Goal: Find specific page/section: Find specific page/section

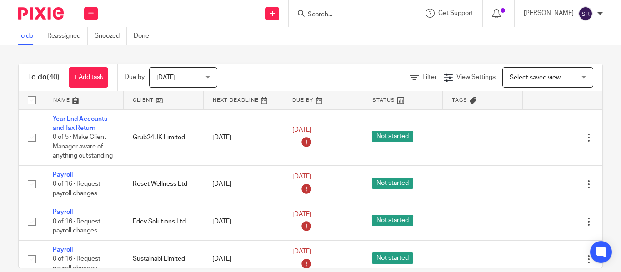
click at [307, 14] on input "Search" at bounding box center [348, 15] width 82 height 8
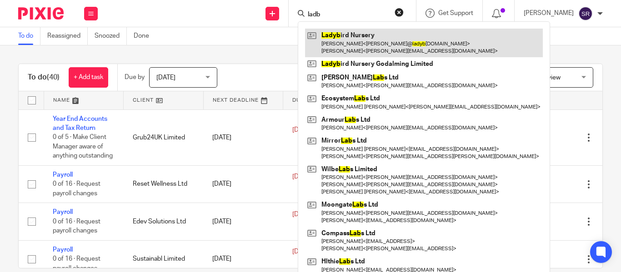
type input "ladb"
click at [315, 38] on link at bounding box center [424, 43] width 238 height 28
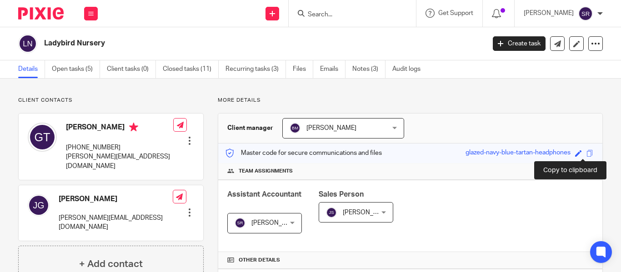
click at [587, 152] on span at bounding box center [590, 153] width 7 height 7
